Goal: Task Accomplishment & Management: Complete application form

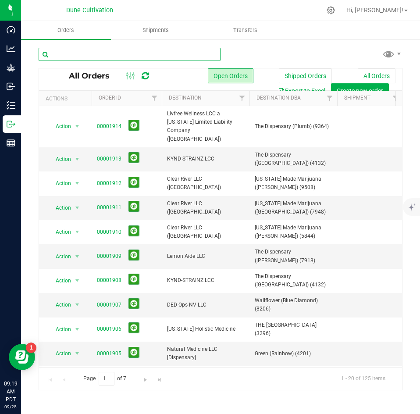
click at [103, 58] on input "text" at bounding box center [130, 54] width 182 height 13
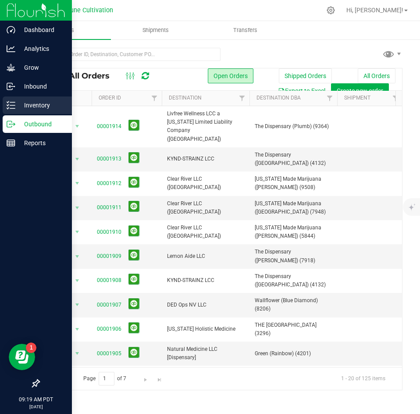
click at [13, 102] on icon at bounding box center [11, 105] width 9 height 9
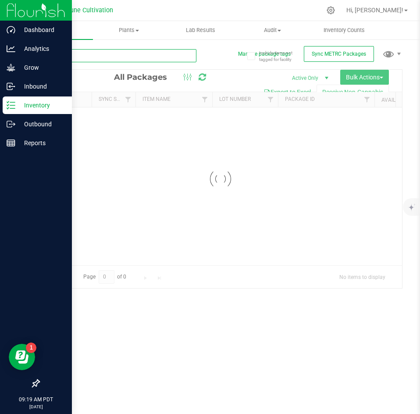
click at [111, 57] on input "text" at bounding box center [118, 55] width 158 height 13
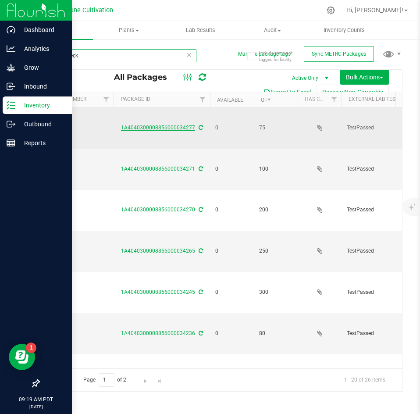
scroll to position [0, 167]
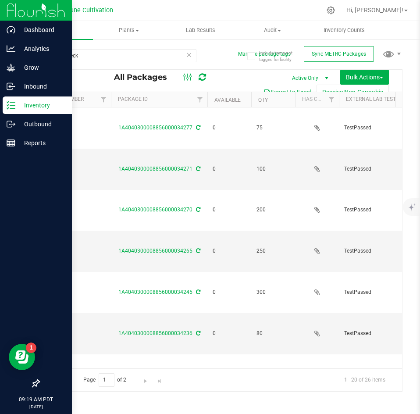
click at [232, 103] on th "Available" at bounding box center [229, 99] width 44 height 15
click at [228, 100] on link "Available" at bounding box center [232, 99] width 36 height 6
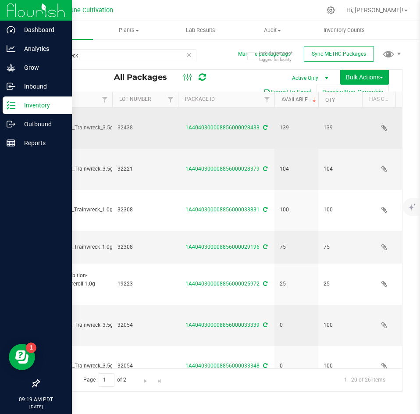
scroll to position [0, 0]
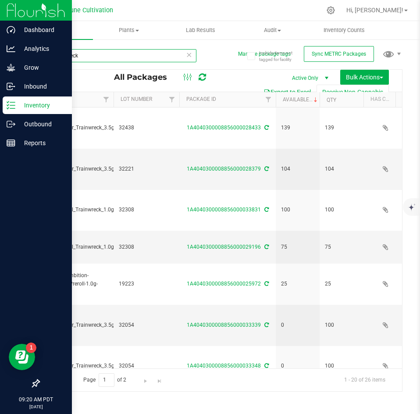
drag, startPoint x: 105, startPoint y: 53, endPoint x: 43, endPoint y: 53, distance: 61.8
click at [43, 53] on input "Trainwreck" at bounding box center [118, 55] width 158 height 13
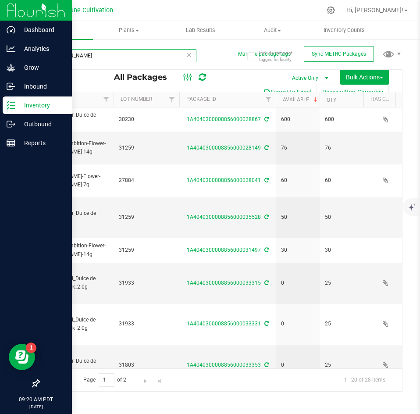
type input "[PERSON_NAME]"
drag, startPoint x: 84, startPoint y: 58, endPoint x: 22, endPoint y: 56, distance: 61.4
click at [22, 56] on div "Include items not tagged for facility Manage package tags Sync METRC Packages […" at bounding box center [220, 172] width 399 height 267
click at [189, 53] on icon at bounding box center [189, 54] width 6 height 11
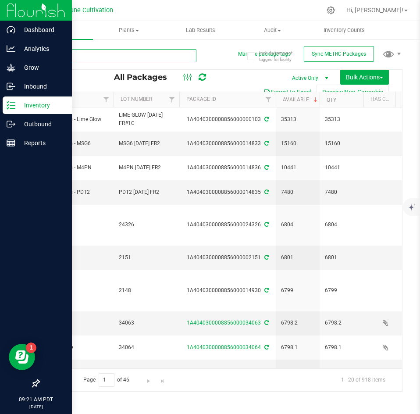
click at [119, 56] on input "text" at bounding box center [118, 55] width 158 height 13
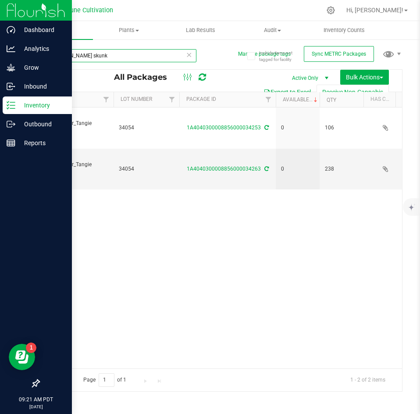
click at [192, 55] on input "[PERSON_NAME] skunk" at bounding box center [118, 55] width 158 height 13
type input "[PERSON_NAME] skunk"
click at [189, 55] on icon at bounding box center [189, 54] width 6 height 11
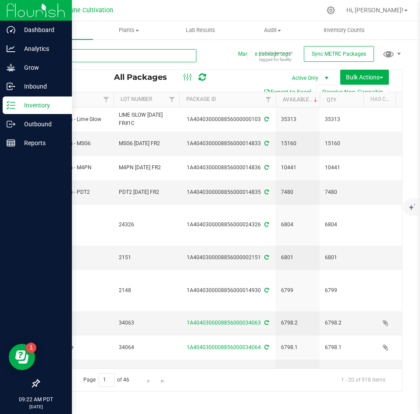
click at [146, 58] on input "text" at bounding box center [118, 55] width 158 height 13
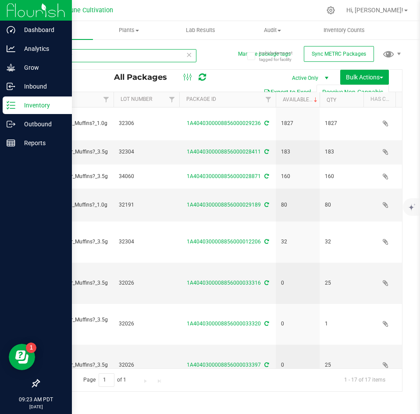
drag, startPoint x: 86, startPoint y: 61, endPoint x: 23, endPoint y: 56, distance: 62.9
click at [23, 56] on div "Include items not tagged for facility Manage package tags Sync METRC Packages M…" at bounding box center [220, 172] width 399 height 267
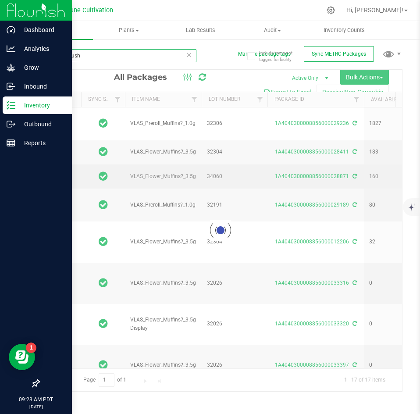
scroll to position [0, 7]
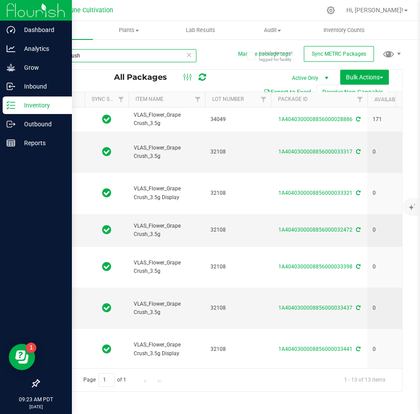
scroll to position [0, 54]
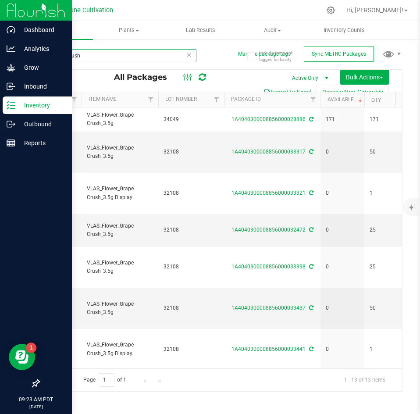
drag, startPoint x: 84, startPoint y: 57, endPoint x: 36, endPoint y: 47, distance: 48.3
click at [36, 47] on div "Include items not tagged for facility Manage package tags Sync METRC Packages g…" at bounding box center [220, 172] width 399 height 267
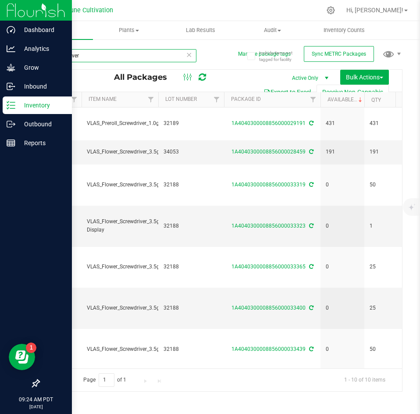
drag, startPoint x: 101, startPoint y: 59, endPoint x: 43, endPoint y: 52, distance: 58.7
click at [43, 52] on input "screwdriver" at bounding box center [118, 55] width 158 height 13
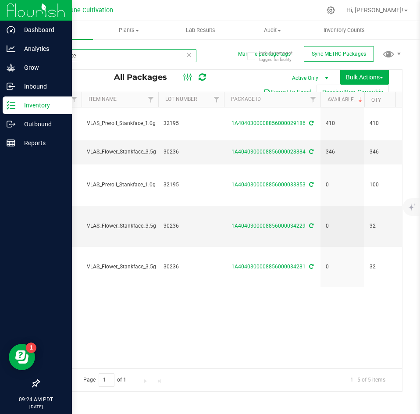
drag, startPoint x: 91, startPoint y: 58, endPoint x: 39, endPoint y: 53, distance: 52.9
click at [39, 53] on input "Stankface" at bounding box center [118, 55] width 158 height 13
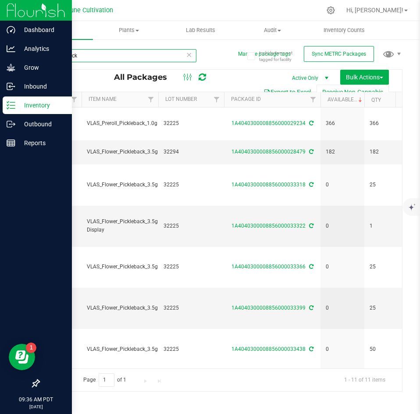
drag, startPoint x: 108, startPoint y: 50, endPoint x: 21, endPoint y: 49, distance: 86.8
click at [21, 49] on div "Include items not tagged for facility Manage package tags Sync METRC Packages […" at bounding box center [220, 172] width 399 height 267
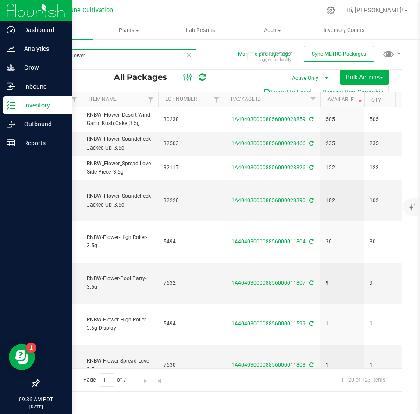
type input "RNBW_Flower"
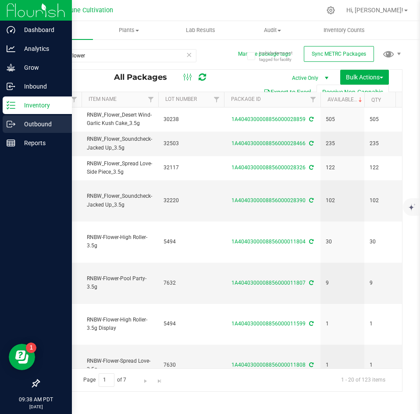
click at [14, 121] on icon at bounding box center [11, 124] width 9 height 9
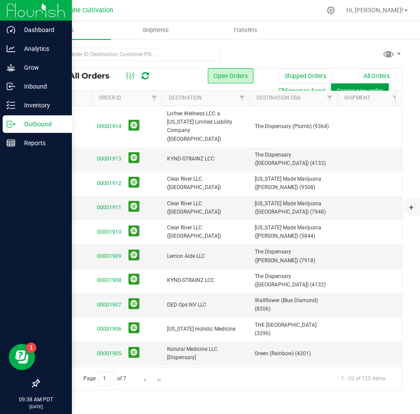
click at [340, 88] on span "Create new order" at bounding box center [360, 90] width 46 height 7
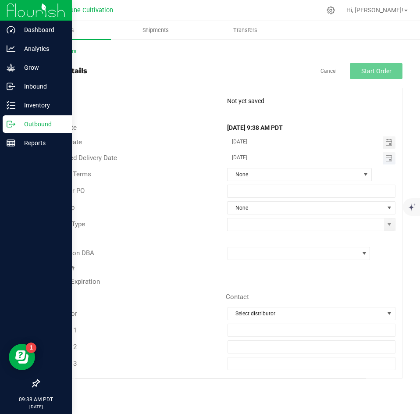
click at [383, 159] on span "Toggle calendar" at bounding box center [389, 158] width 13 height 12
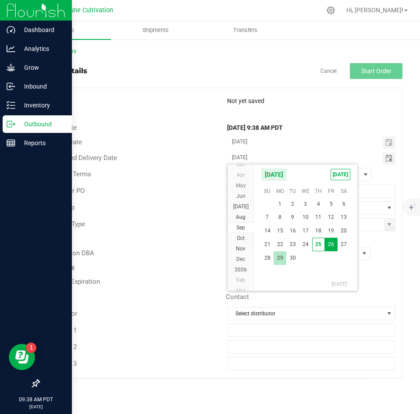
click at [281, 260] on span "29" at bounding box center [280, 258] width 13 height 14
type input "[DATE]"
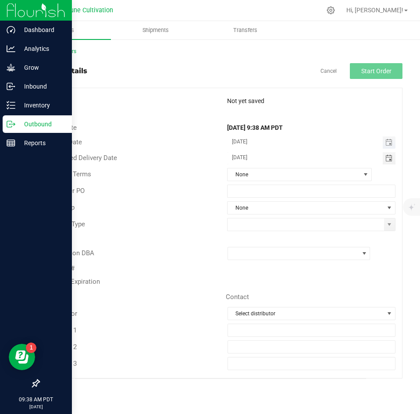
click at [387, 148] on span "Toggle calendar" at bounding box center [389, 142] width 13 height 12
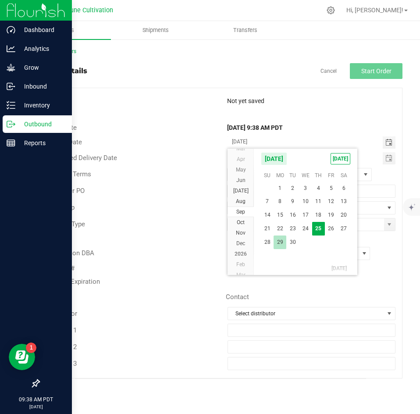
click at [281, 246] on span "29" at bounding box center [280, 242] width 13 height 14
type input "[DATE]"
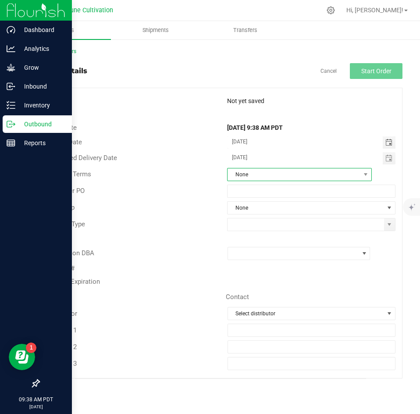
click at [254, 179] on span "None" at bounding box center [294, 174] width 133 height 12
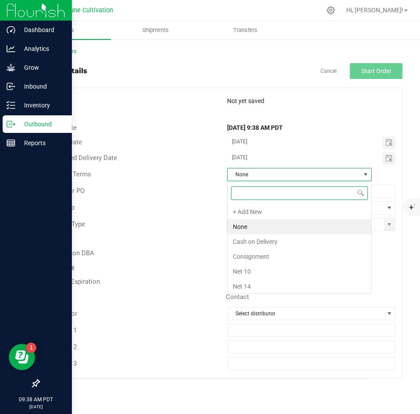
scroll to position [13, 145]
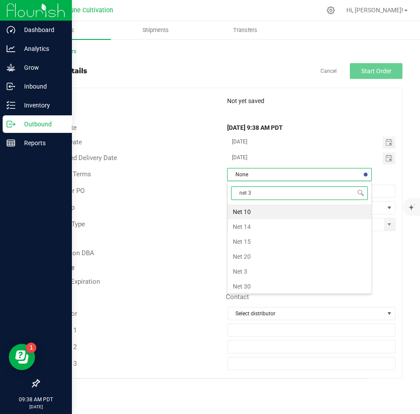
type input "net 30"
click at [251, 217] on li "Net 30" at bounding box center [300, 211] width 144 height 15
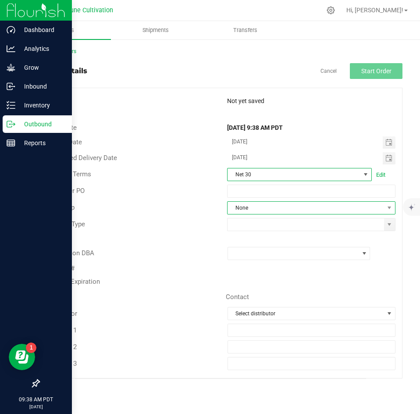
click at [251, 211] on span "None" at bounding box center [306, 208] width 157 height 12
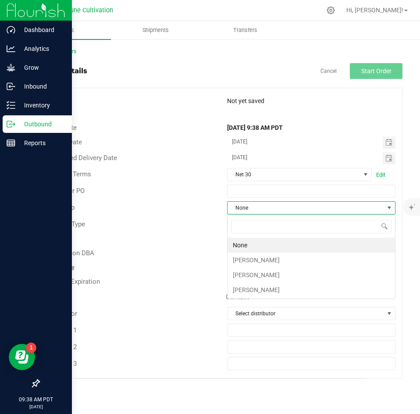
scroll to position [13, 168]
click at [250, 258] on li "[PERSON_NAME]" at bounding box center [311, 260] width 167 height 15
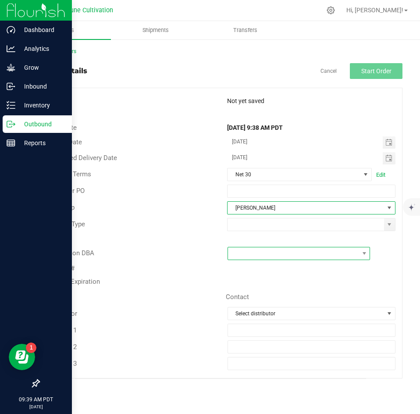
click at [251, 251] on span at bounding box center [293, 253] width 131 height 12
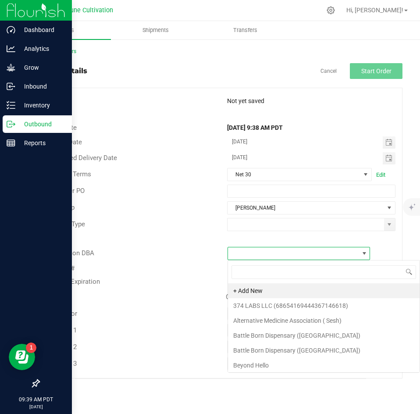
scroll to position [13, 143]
type input "deep roo"
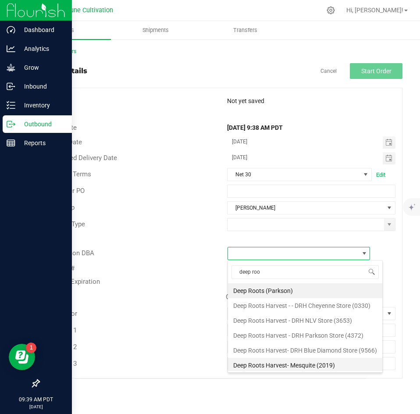
click at [278, 363] on li "Deep Roots Harvest- Mesquite (2019)" at bounding box center [305, 365] width 154 height 15
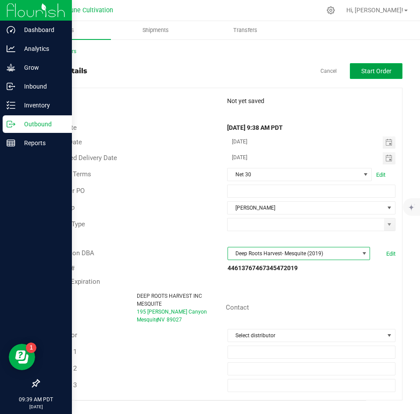
click at [372, 75] on span "Start Order" at bounding box center [376, 71] width 30 height 7
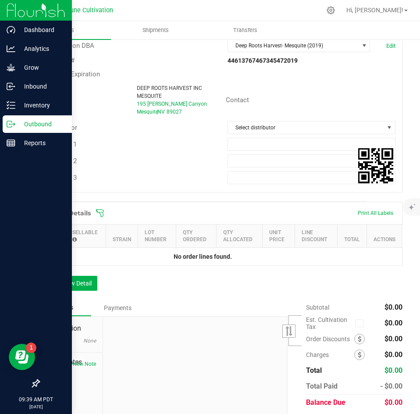
scroll to position [250, 0]
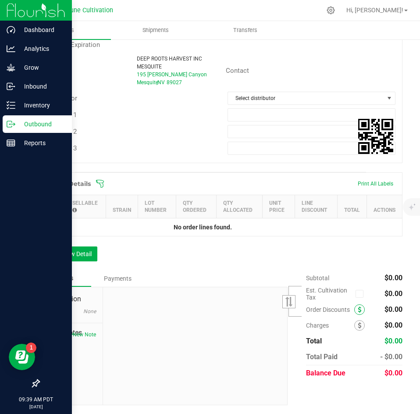
click at [358, 312] on icon at bounding box center [360, 309] width 4 height 6
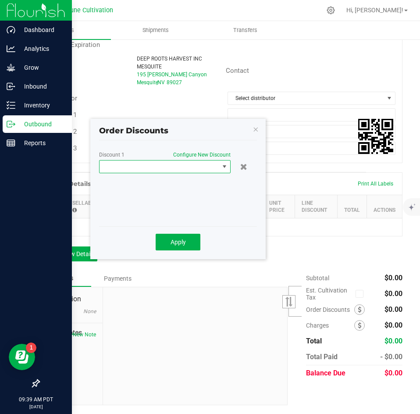
click at [178, 166] on span at bounding box center [160, 166] width 120 height 12
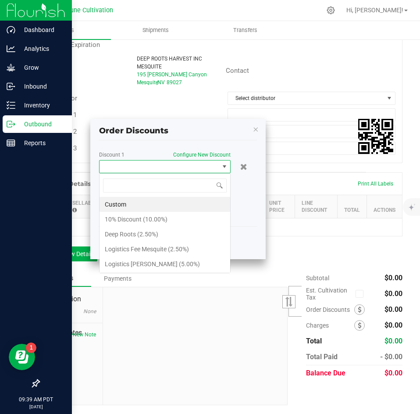
scroll to position [13, 132]
click at [163, 250] on li "Logistics Fee Mesquite (2.50%)" at bounding box center [165, 249] width 131 height 15
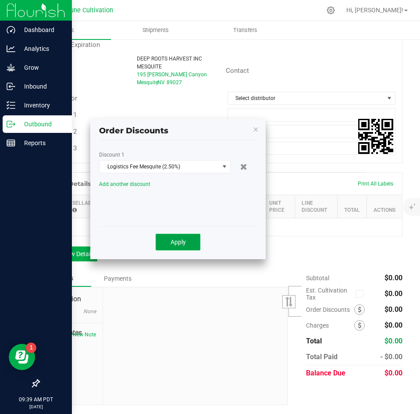
click at [168, 240] on button "Apply" at bounding box center [178, 242] width 45 height 17
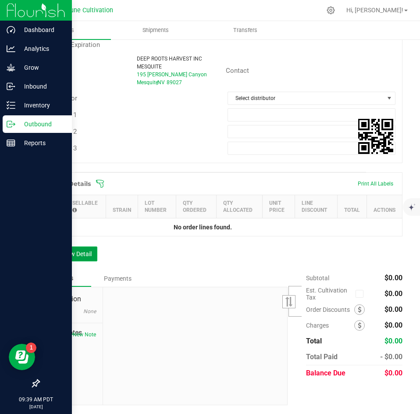
click at [92, 248] on button "Add New Detail" at bounding box center [68, 253] width 59 height 15
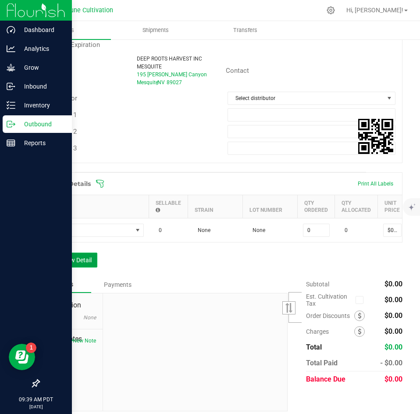
click at [84, 266] on button "Add New Detail" at bounding box center [68, 260] width 59 height 15
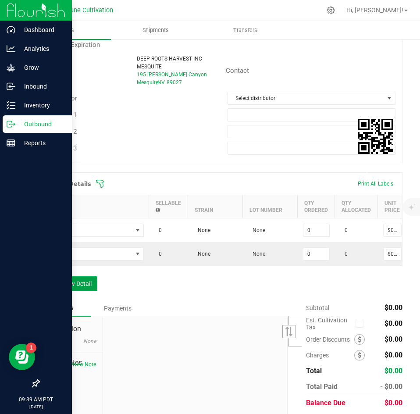
click at [78, 284] on button "Add New Detail" at bounding box center [68, 283] width 59 height 15
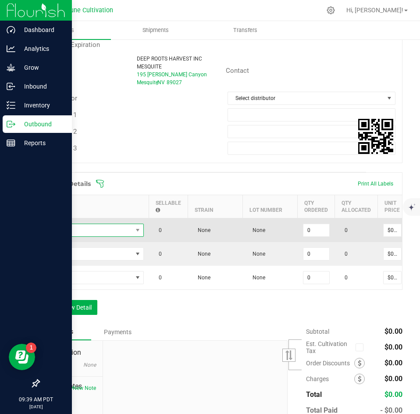
click at [85, 235] on span "NO DATA FOUND" at bounding box center [88, 230] width 87 height 12
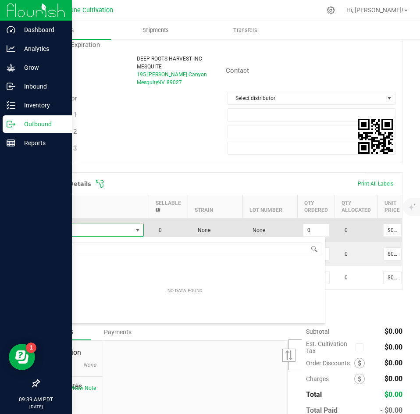
scroll to position [13, 99]
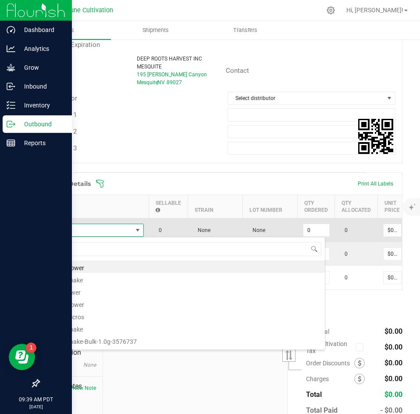
type input "D"
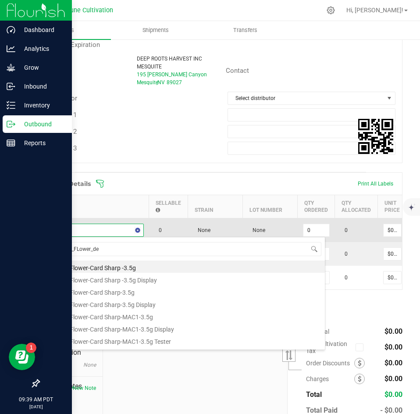
type input "RNBW_FLower_des"
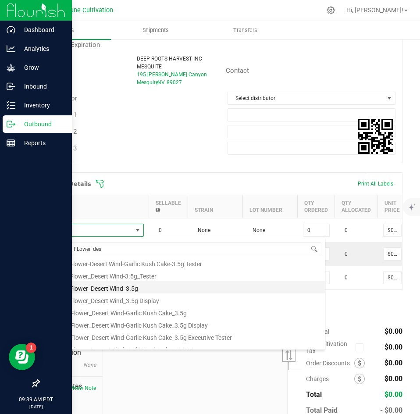
scroll to position [41, 0]
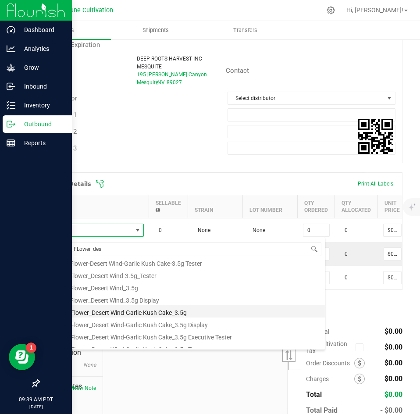
click at [116, 316] on li "RNBW_Flower_Desert Wind-Garlic Kush Cake_3.5g" at bounding box center [185, 311] width 280 height 12
type input "0 ea"
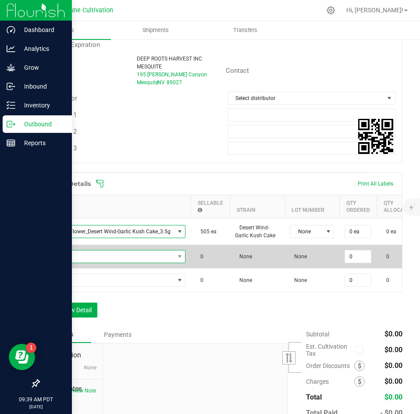
click at [120, 255] on span "NO DATA FOUND" at bounding box center [109, 256] width 129 height 12
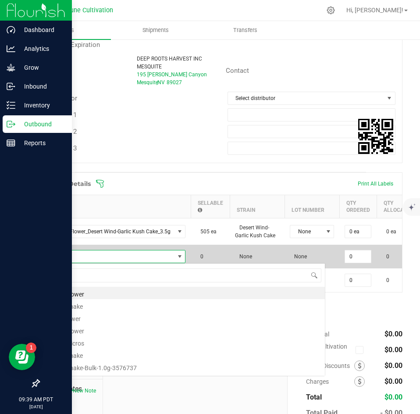
scroll to position [13, 141]
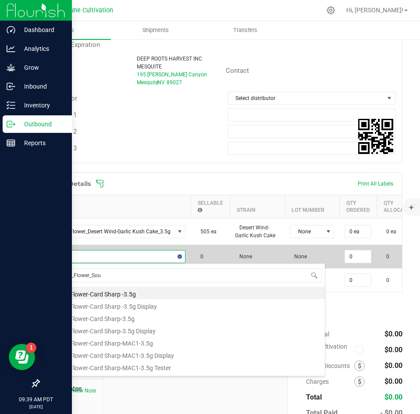
type input "RNBW_Flower_Soun"
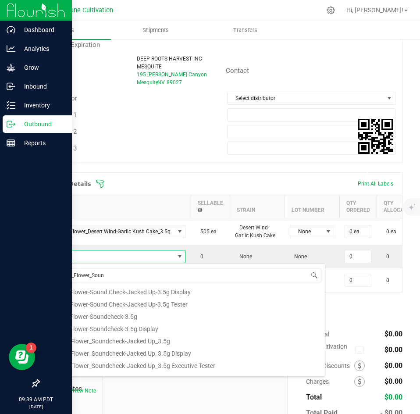
scroll to position [121, 0]
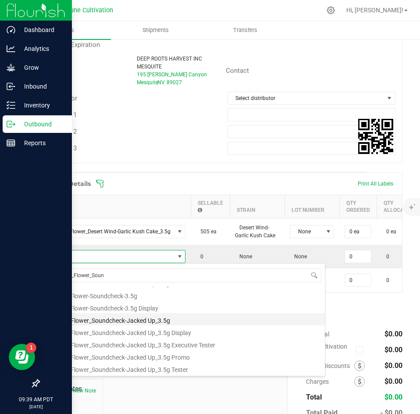
click at [130, 317] on li "RNBW_Flower_Soundcheck-Jacked Up_3.5g" at bounding box center [185, 319] width 280 height 12
type input "0 ea"
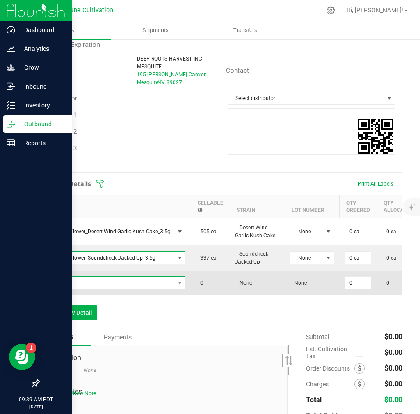
click at [137, 287] on span "NO DATA FOUND" at bounding box center [109, 283] width 129 height 12
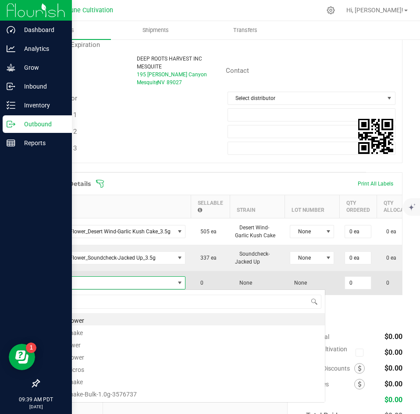
scroll to position [13, 141]
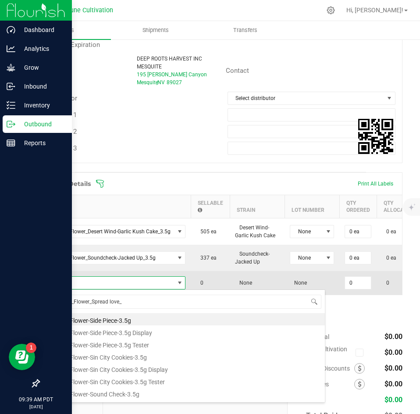
type input "RNBW_Flower_Spread love"
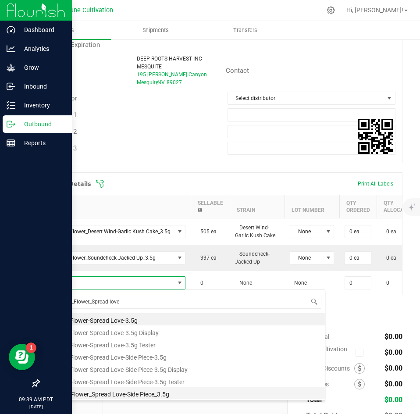
click at [132, 389] on li "RNBW_Flower_Spread Love-Side Piece_3.5g" at bounding box center [185, 393] width 280 height 12
type input "0 ea"
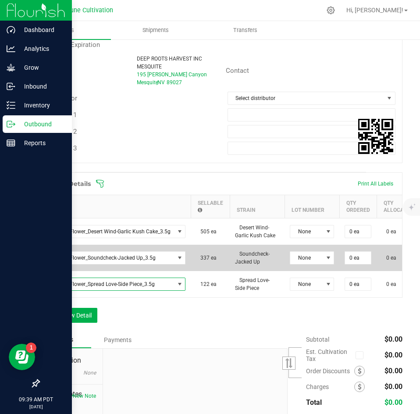
scroll to position [0, 91]
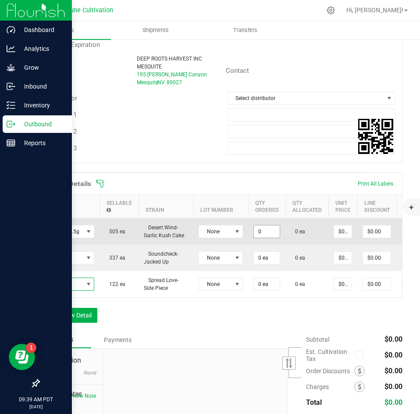
click at [273, 229] on input "0" at bounding box center [267, 231] width 26 height 12
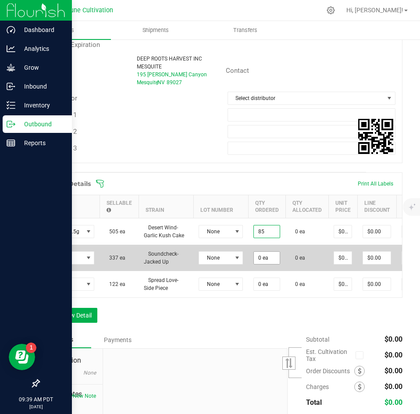
type input "85 ea"
click at [271, 253] on input "0" at bounding box center [267, 258] width 26 height 12
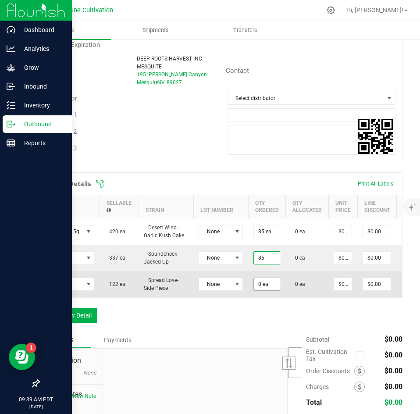
type input "85 ea"
click at [265, 281] on input "0" at bounding box center [267, 284] width 26 height 12
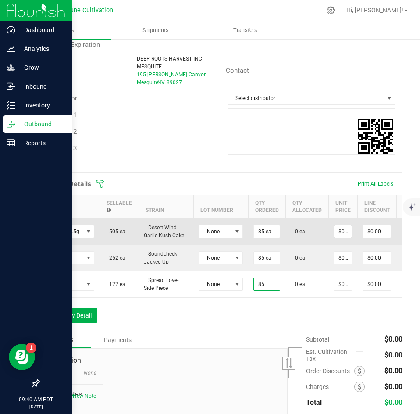
type input "85 ea"
click at [338, 233] on input "0" at bounding box center [343, 231] width 18 height 12
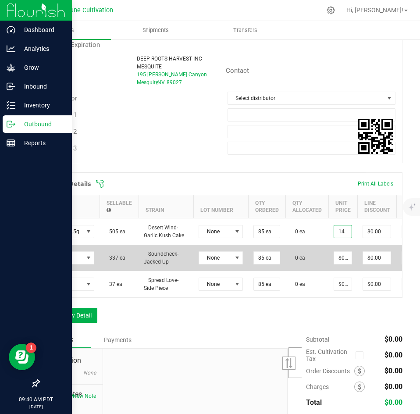
type input "$14.00000"
type input "$1,190.00"
click at [338, 251] on td "$0.00000" at bounding box center [342, 258] width 29 height 26
click at [338, 256] on input "0" at bounding box center [343, 258] width 18 height 12
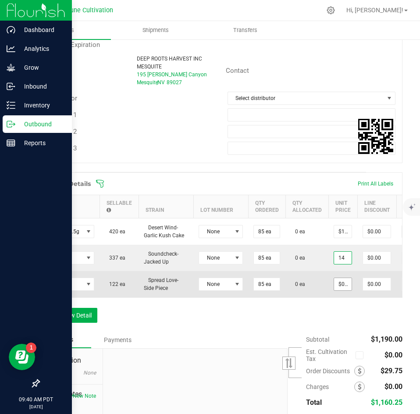
type input "$14.00000"
type input "$1,190.00"
click at [340, 282] on input "0" at bounding box center [343, 284] width 18 height 12
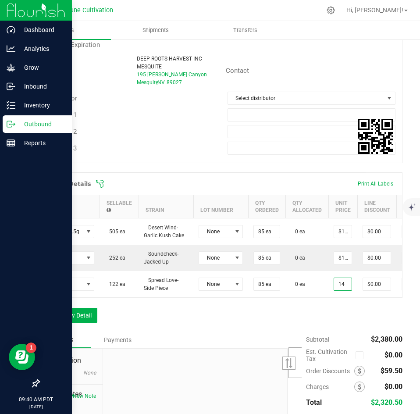
type input "$14.00000"
type input "$1,190.00"
click at [337, 313] on div "Order Details Print All Labels Item Sellable Strain Lot Number Qty Ordered Qty …" at bounding box center [221, 251] width 364 height 159
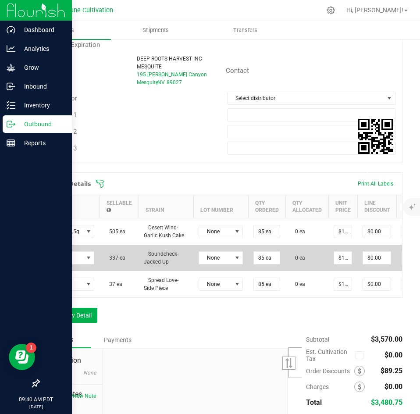
scroll to position [0, 172]
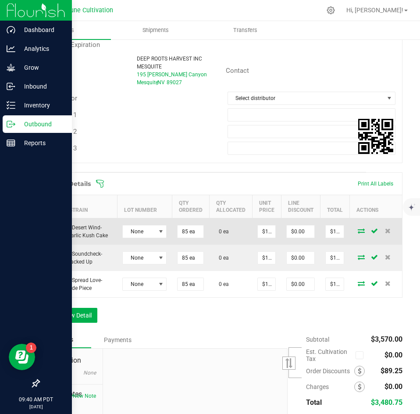
click at [358, 231] on icon at bounding box center [361, 230] width 7 height 5
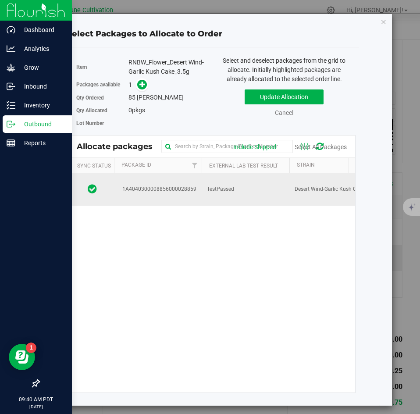
click at [287, 184] on td "TestPassed" at bounding box center [246, 189] width 88 height 32
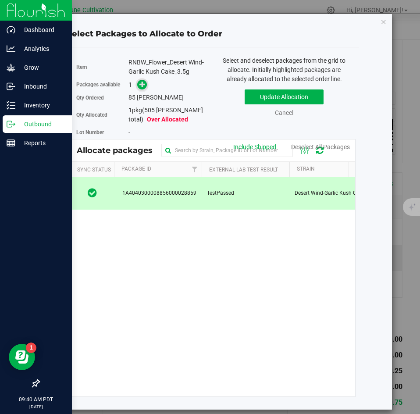
click at [142, 85] on icon at bounding box center [142, 84] width 6 height 6
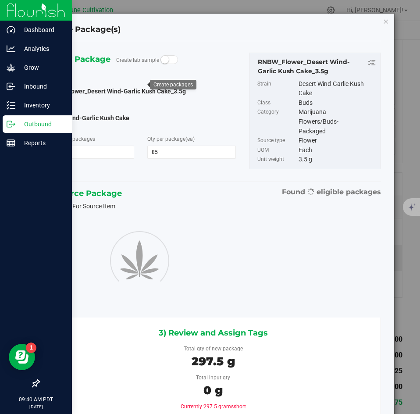
type input "85"
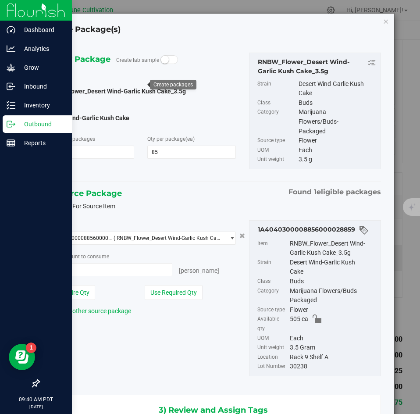
type input "85 ea"
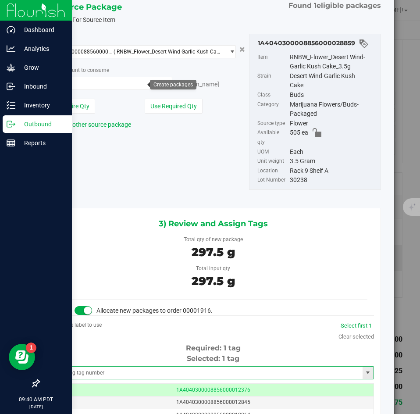
click at [153, 366] on span at bounding box center [213, 372] width 321 height 13
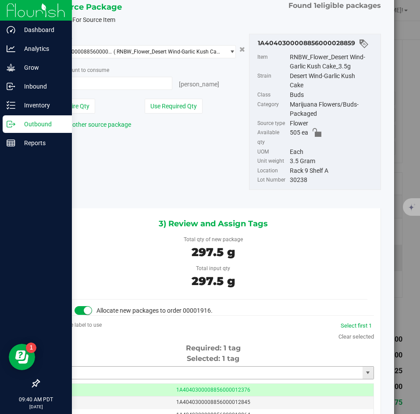
click at [152, 369] on input "text" at bounding box center [208, 373] width 310 height 12
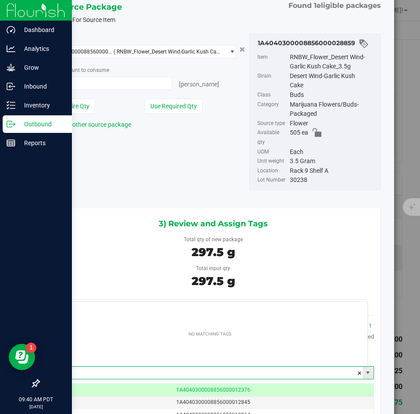
type input "2"
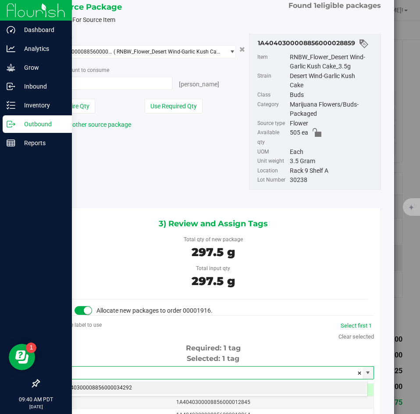
click at [136, 383] on li "1A4040300008856000034292" at bounding box center [210, 387] width 315 height 13
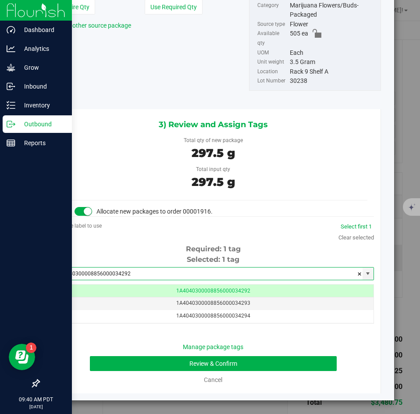
type input "1A4040300008856000034292"
click at [146, 351] on div "Manage package tags" at bounding box center [213, 346] width 154 height 9
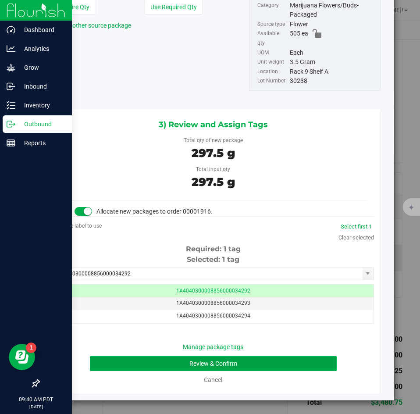
click at [142, 362] on button "Review & Confirm" at bounding box center [213, 363] width 246 height 15
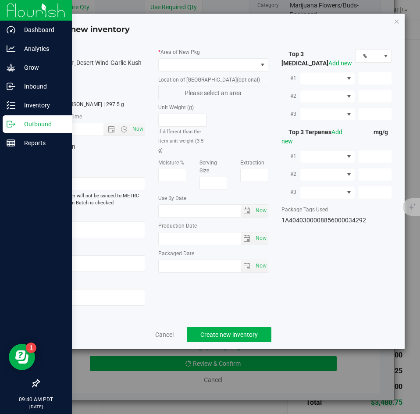
type textarea "24.6187%"
type textarea "Desert Wind-Garlic Kush Cake"
type textarea "0.0336%"
type input "266.5784"
type input "12.3974"
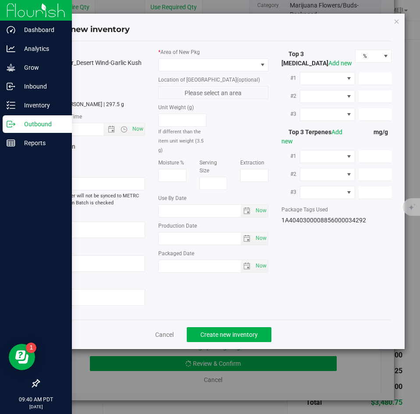
type input "5.5647"
type input "7.8700"
type input "7.1760"
type input "4.9340"
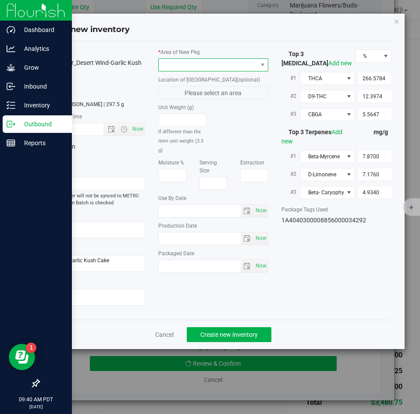
click at [206, 70] on span at bounding box center [208, 65] width 98 height 12
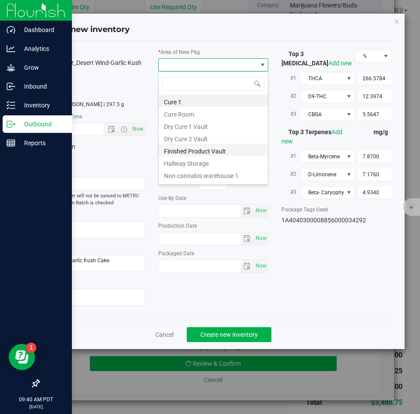
click at [182, 147] on li "Finished Product Vault" at bounding box center [213, 150] width 109 height 12
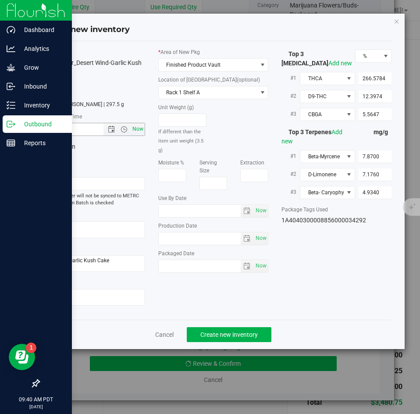
click at [142, 130] on span "Now" at bounding box center [138, 129] width 15 height 13
type input "[DATE] 9:40 AM"
click at [215, 337] on span "Create new inventory" at bounding box center [228, 334] width 57 height 7
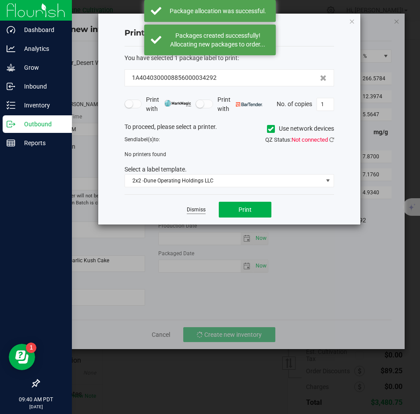
click at [195, 207] on link "Dismiss" at bounding box center [196, 209] width 19 height 7
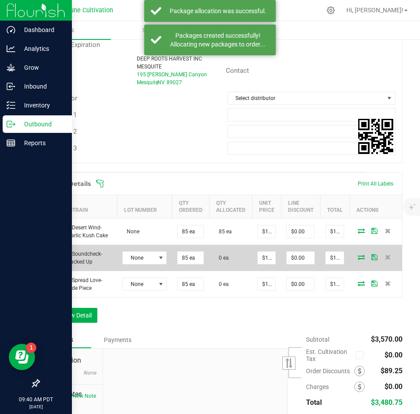
click at [358, 258] on icon at bounding box center [361, 256] width 7 height 5
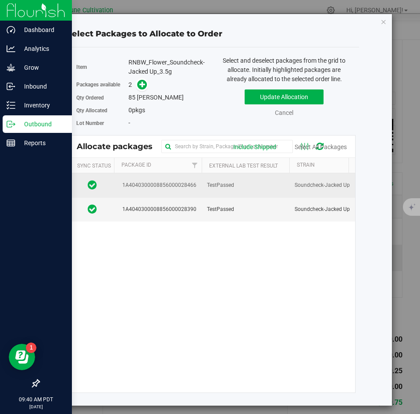
click at [247, 186] on td "TestPassed" at bounding box center [246, 185] width 88 height 24
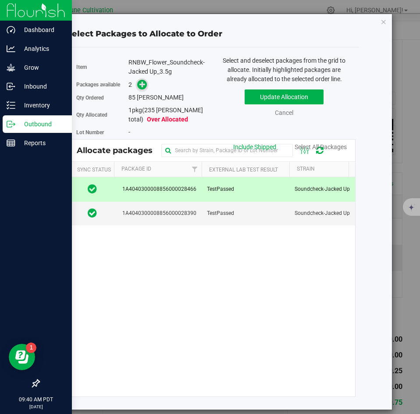
click at [142, 86] on icon at bounding box center [142, 84] width 6 height 6
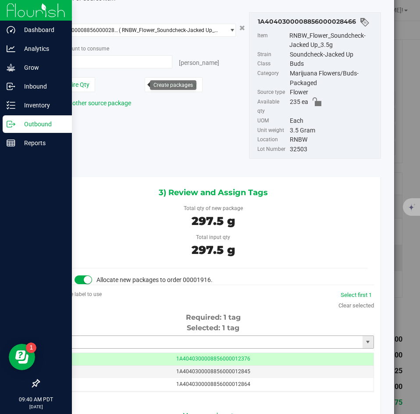
click at [195, 336] on input "text" at bounding box center [208, 342] width 310 height 12
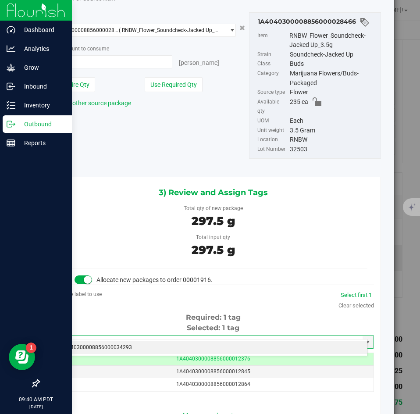
click at [174, 349] on li "1A4040300008856000034293" at bounding box center [210, 347] width 315 height 13
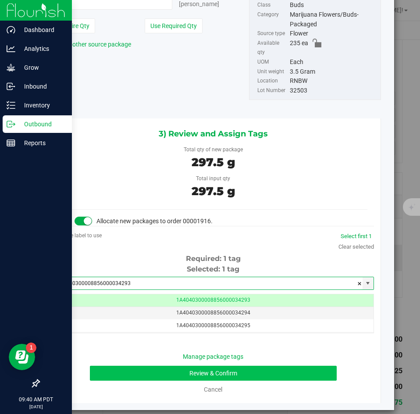
type input "1A4040300008856000034293"
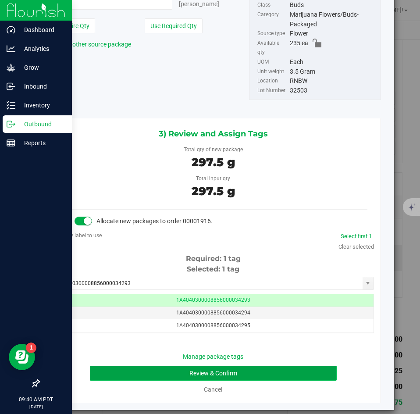
click at [161, 366] on button "Review & Confirm" at bounding box center [213, 373] width 246 height 15
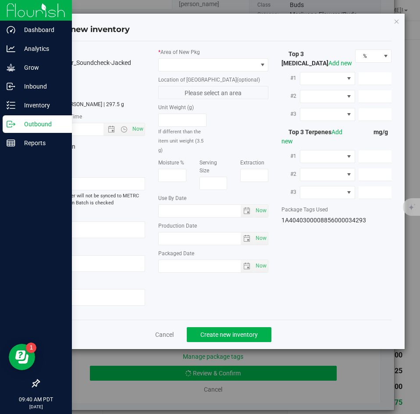
type textarea "29.0898%"
type textarea "Sound Check-Jacked Up"
type textarea "0.0542101%"
type input "315.6790"
type input "22.6247"
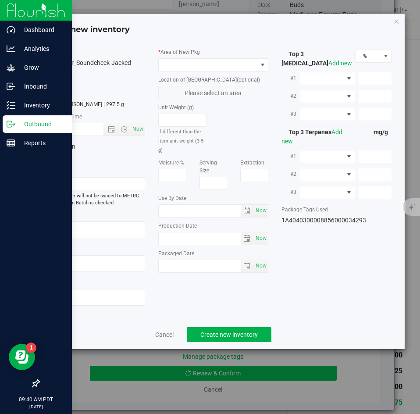
type input "14.0479"
type input "11.4200"
type input "3.7310"
type input "3.5210"
click at [177, 76] on label "Location of [GEOGRAPHIC_DATA] (optional)" at bounding box center [213, 80] width 110 height 8
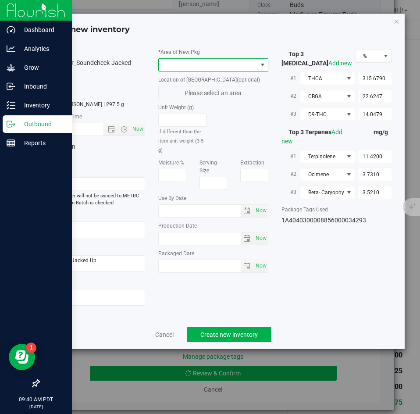
click at [175, 71] on span at bounding box center [213, 64] width 110 height 13
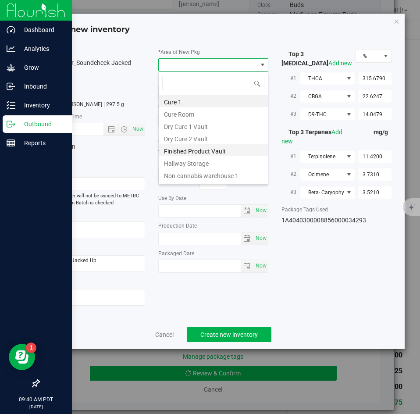
click at [172, 149] on li "Finished Product Vault" at bounding box center [213, 150] width 109 height 12
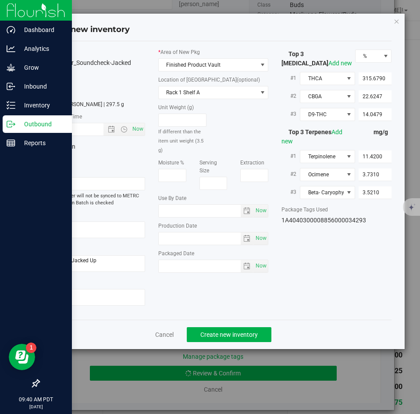
click at [146, 128] on div "Item Name RNBW_Flower_Soundcheck-Jacked Up_3.5g Total Qty 1 package totaling 85…" at bounding box center [89, 180] width 123 height 264
click at [145, 128] on span "Now" at bounding box center [90, 129] width 110 height 13
click at [139, 132] on span "Now" at bounding box center [138, 129] width 15 height 13
type input "[DATE] 9:40 AM"
click at [213, 327] on button "Create new inventory" at bounding box center [229, 334] width 85 height 15
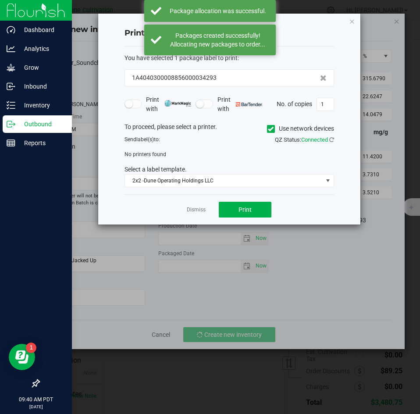
click at [199, 205] on app-cancel-button "Dismiss" at bounding box center [196, 209] width 19 height 9
click at [198, 206] on link "Dismiss" at bounding box center [196, 209] width 19 height 7
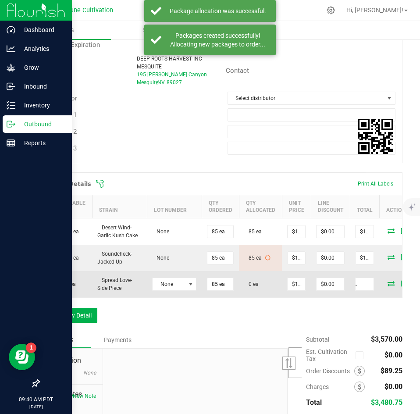
click at [385, 282] on span at bounding box center [390, 283] width 13 height 5
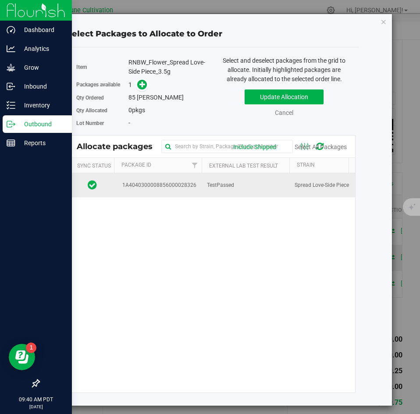
click at [229, 182] on span "TestPassed" at bounding box center [220, 185] width 27 height 8
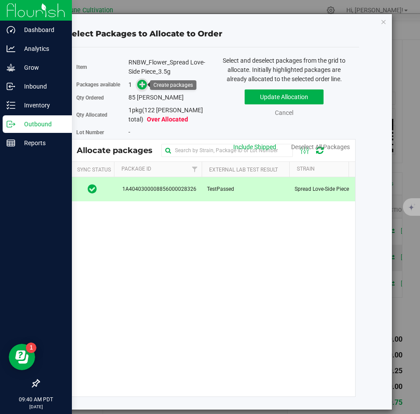
click at [140, 82] on icon at bounding box center [142, 84] width 6 height 6
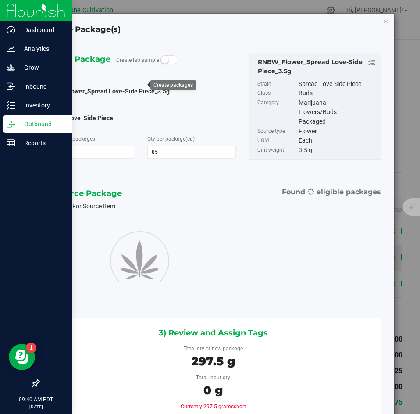
type input "85"
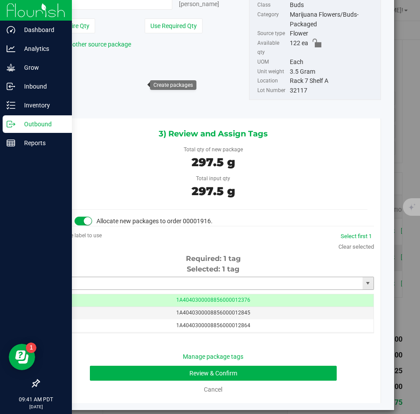
click at [185, 278] on input "text" at bounding box center [208, 283] width 310 height 12
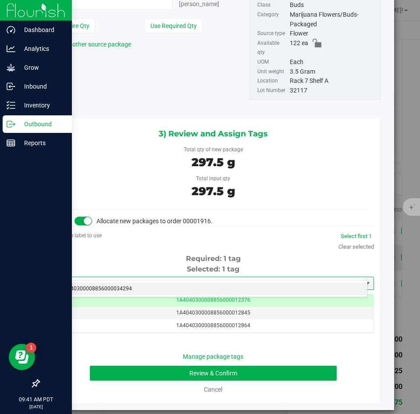
click at [177, 288] on li "1A4040300008856000034294" at bounding box center [210, 288] width 315 height 13
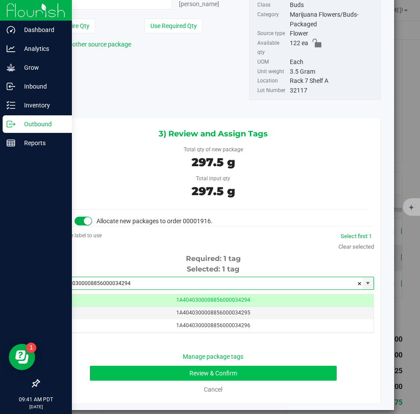
type input "1A4040300008856000034294"
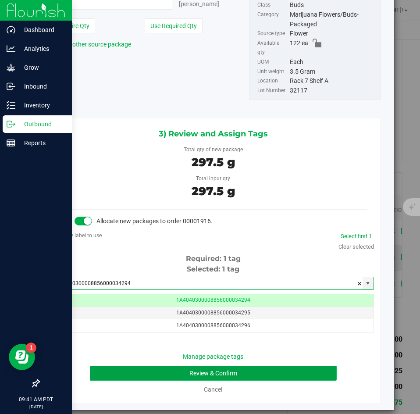
click at [144, 366] on button "Review & Confirm" at bounding box center [213, 373] width 246 height 15
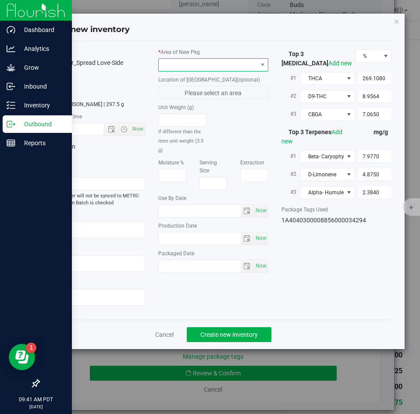
click at [177, 71] on span at bounding box center [208, 65] width 98 height 12
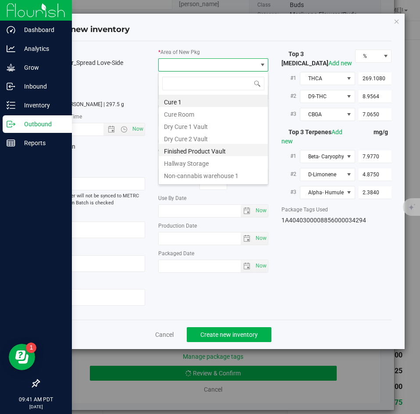
click at [173, 149] on li "Finished Product Vault" at bounding box center [213, 150] width 109 height 12
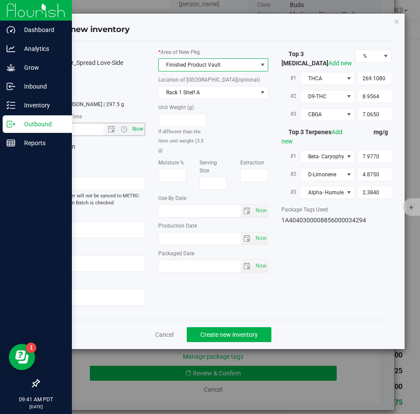
click at [143, 131] on span "Now" at bounding box center [138, 129] width 15 height 13
type input "[DATE] 9:41 AM"
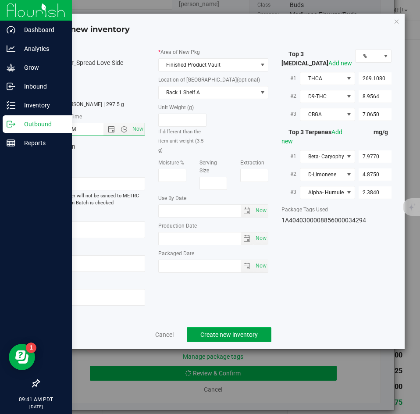
click at [212, 327] on button "Create new inventory" at bounding box center [229, 334] width 85 height 15
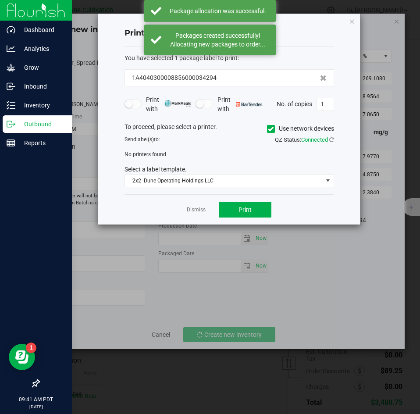
click at [196, 214] on div "Dismiss Print" at bounding box center [230, 209] width 210 height 30
click at [195, 211] on link "Dismiss" at bounding box center [196, 209] width 19 height 7
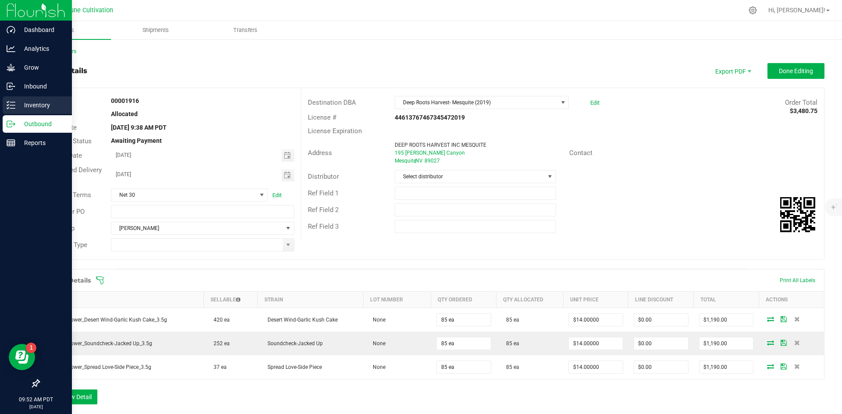
click at [14, 106] on icon at bounding box center [11, 105] width 9 height 9
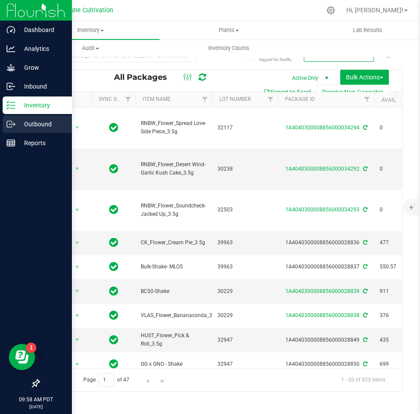
click at [11, 131] on div "Outbound" at bounding box center [37, 124] width 69 height 18
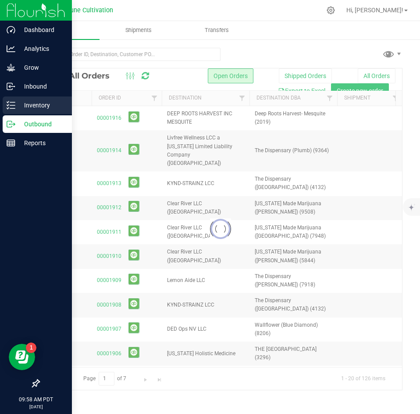
click at [34, 102] on p "Inventory" at bounding box center [41, 105] width 53 height 11
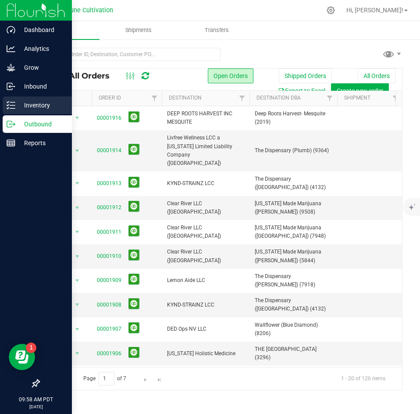
click at [20, 103] on p "Inventory" at bounding box center [41, 105] width 53 height 11
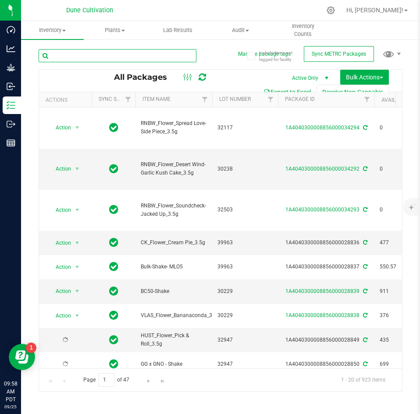
click at [116, 58] on input "text" at bounding box center [118, 55] width 158 height 13
type input "CK_flower"
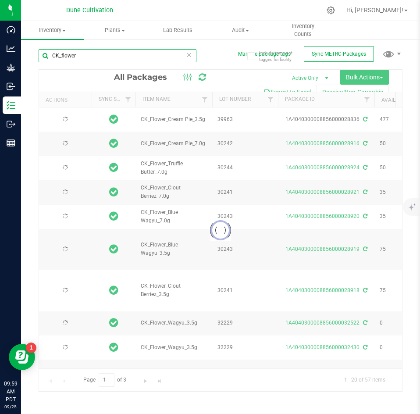
type input "[DATE]"
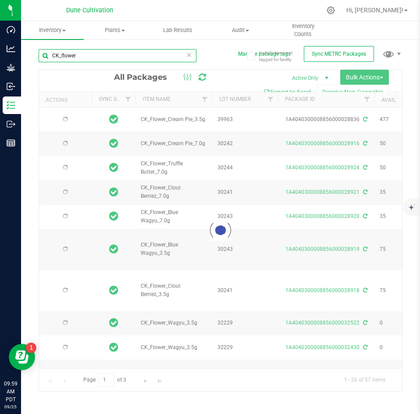
type input "[DATE]"
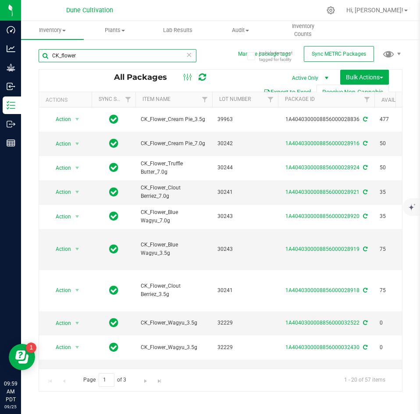
scroll to position [0, 56]
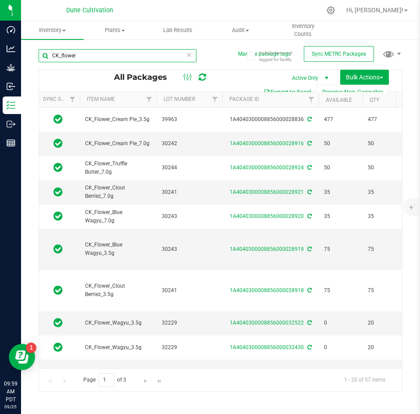
type input "CK_flower"
